Goal: Find specific page/section: Find specific page/section

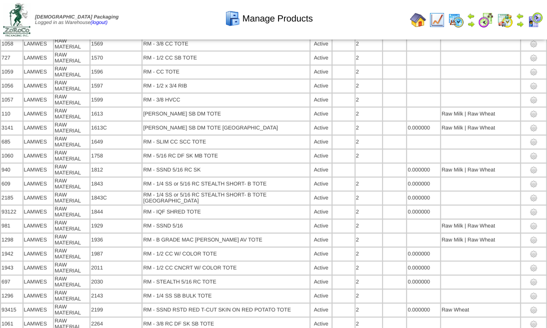
scroll to position [4089, 0]
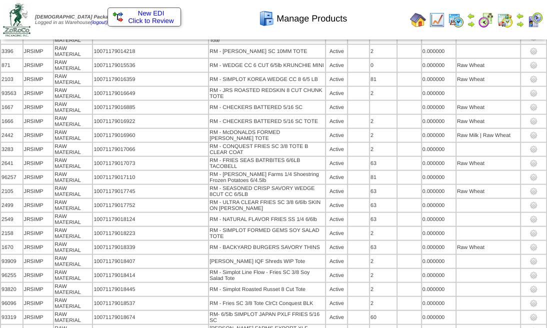
scroll to position [1405, 0]
